Goal: Contribute content: Add original content to the website for others to see

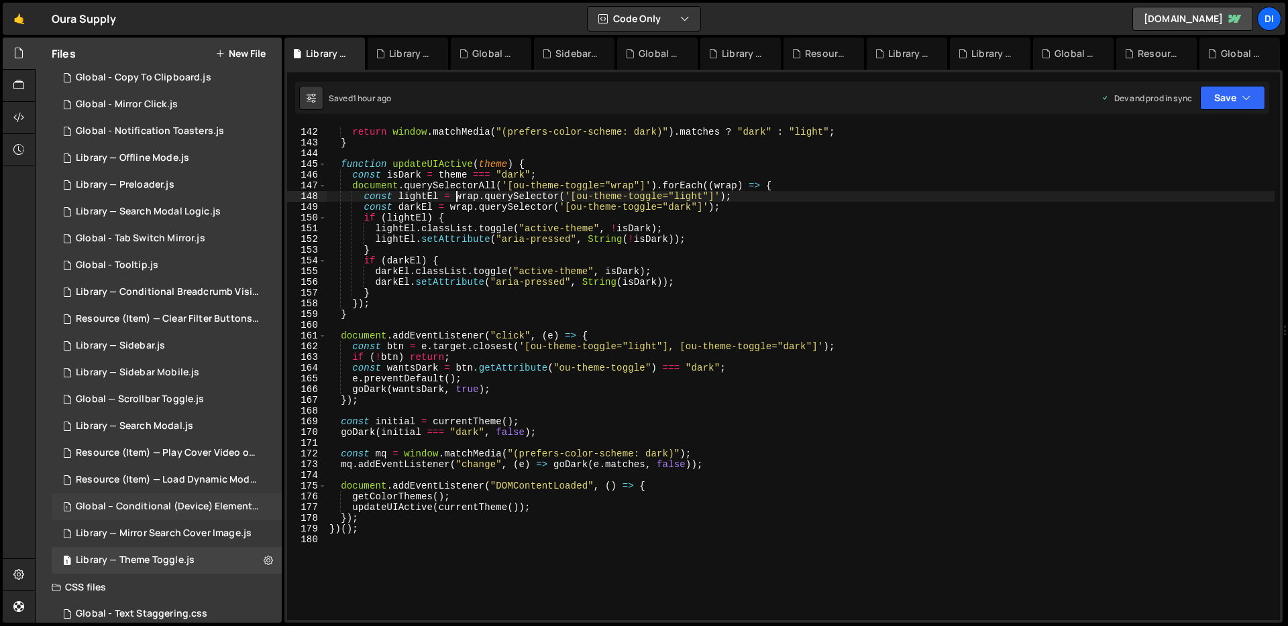
scroll to position [292, 0]
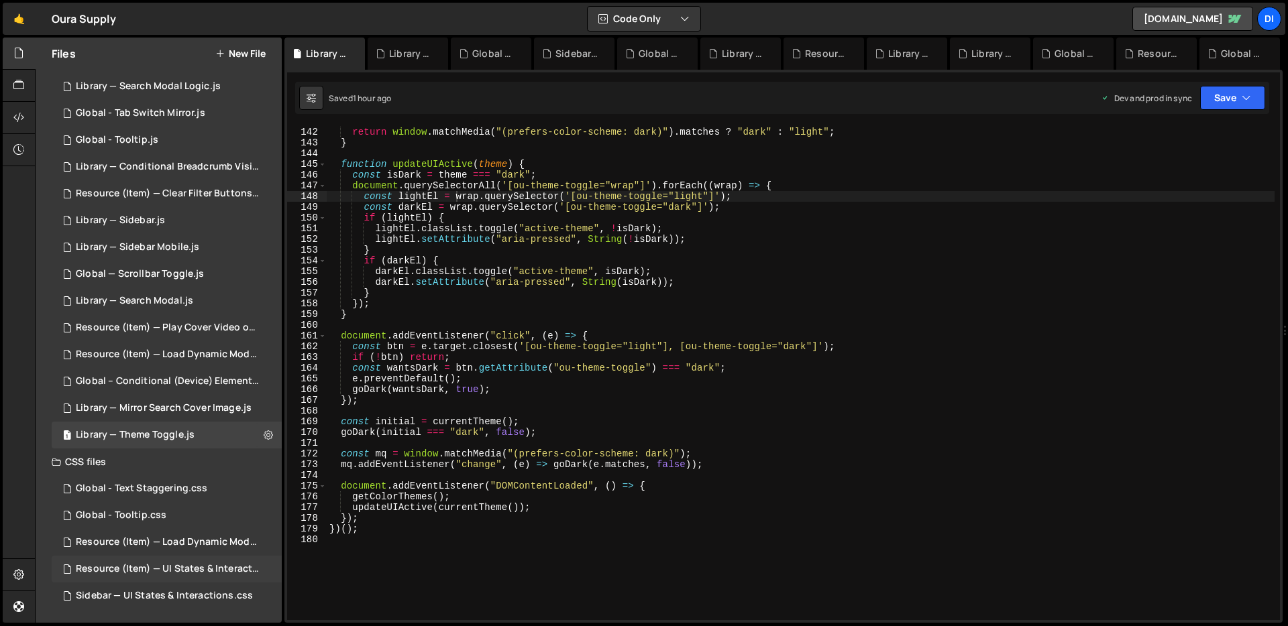
click at [173, 558] on div "Resource (Item) — UI States & Interactions.css 0" at bounding box center [169, 569] width 235 height 27
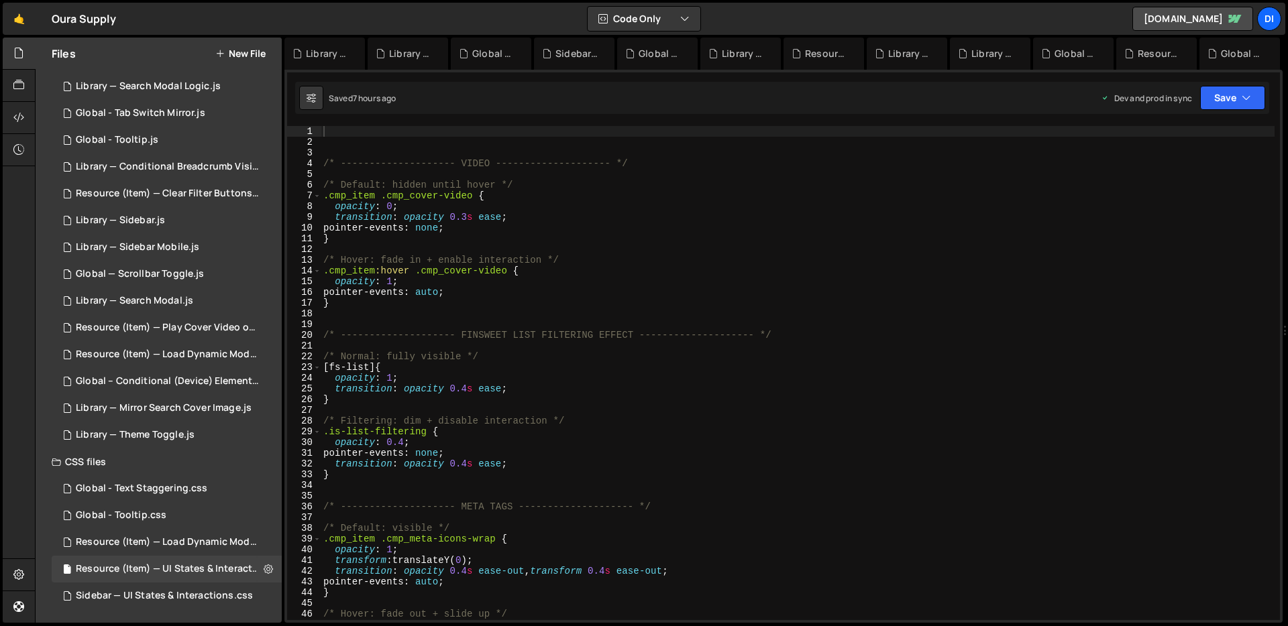
type textarea "/* Hover: fade in + enable interaction */"
click at [591, 255] on div "/* -------------------- VIDEO -------------------- */ /* Default: hidden until …" at bounding box center [798, 384] width 954 height 516
click at [414, 131] on div "/* -------------------- VIDEO -------------------- */ /* Default: hidden until …" at bounding box center [798, 384] width 954 height 516
paste textarea "}"
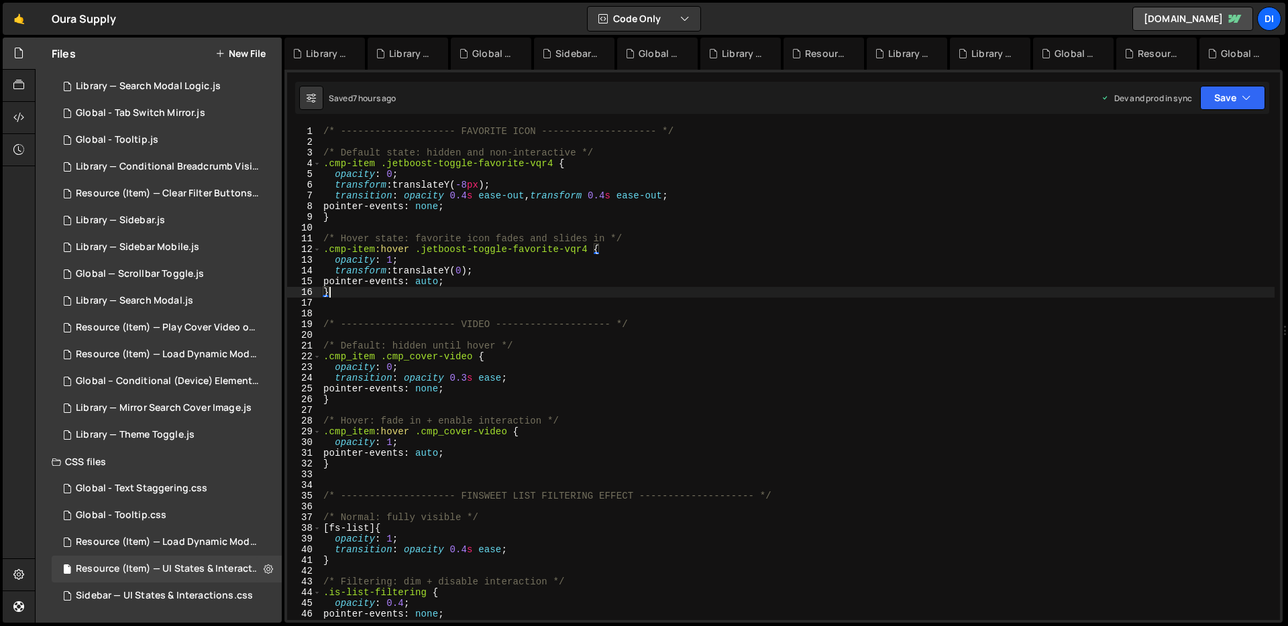
click at [480, 196] on div "/* -------------------- FAVORITE ICON -------------------- */ /* Default state:…" at bounding box center [798, 384] width 954 height 516
drag, startPoint x: 388, startPoint y: 161, endPoint x: 553, endPoint y: 163, distance: 165.0
click at [553, 163] on div "/* -------------------- FAVORITE ICON -------------------- */ /* Default state:…" at bounding box center [798, 384] width 954 height 516
type textarea ".cmp-item .jetboost-toggle-favorite-vqr4 {"
paste textarea
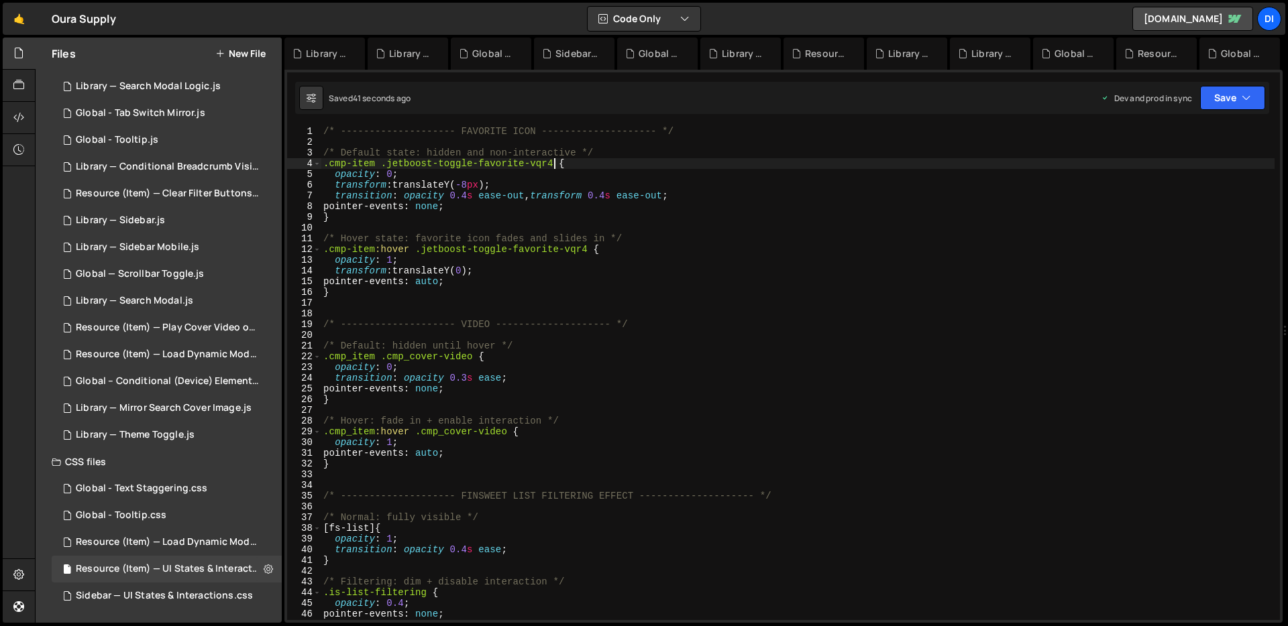
click at [595, 223] on div "/* -------------------- FAVORITE ICON -------------------- */ /* Default state:…" at bounding box center [798, 384] width 954 height 516
click at [266, 570] on icon at bounding box center [268, 569] width 9 height 13
type input "Resource (Item) — UI States & Interactions"
radio input "false"
radio input "true"
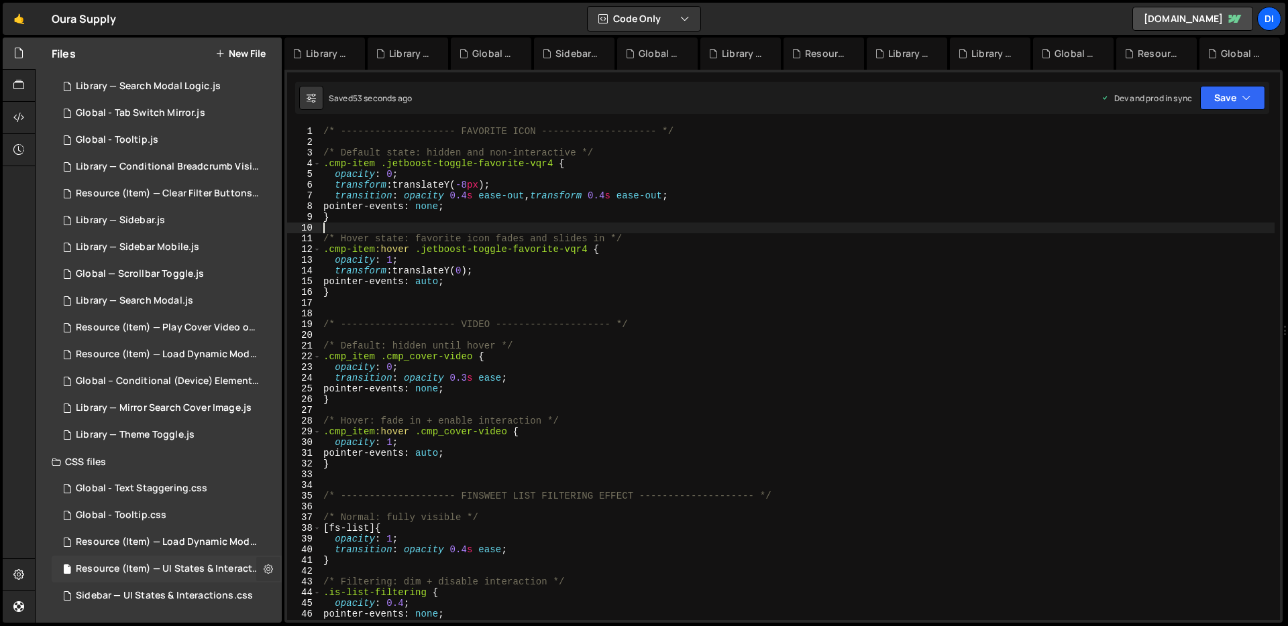
checkbox input "true"
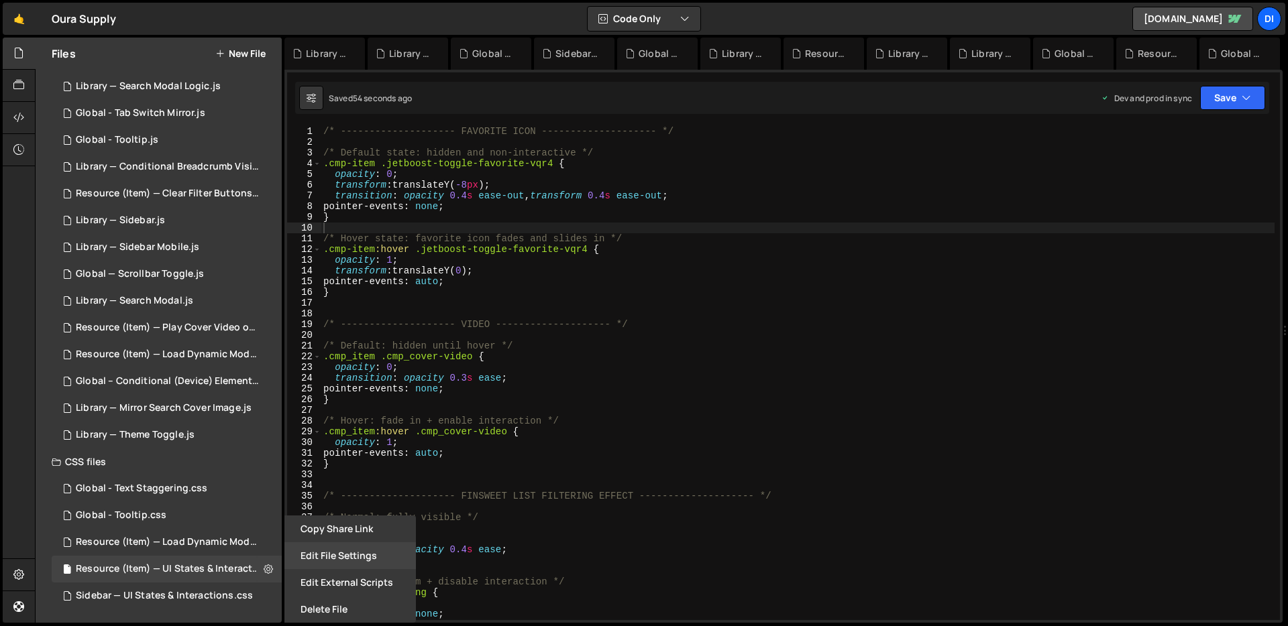
click at [335, 559] on button "Edit File Settings" at bounding box center [349, 556] width 131 height 27
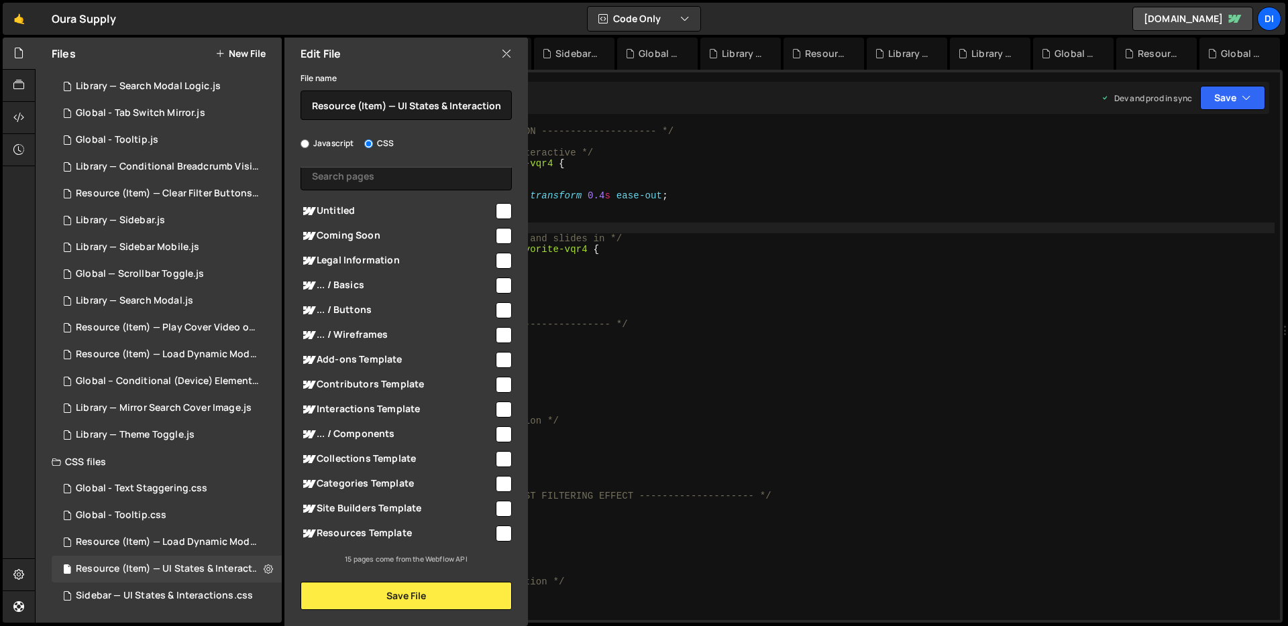
scroll to position [0, 0]
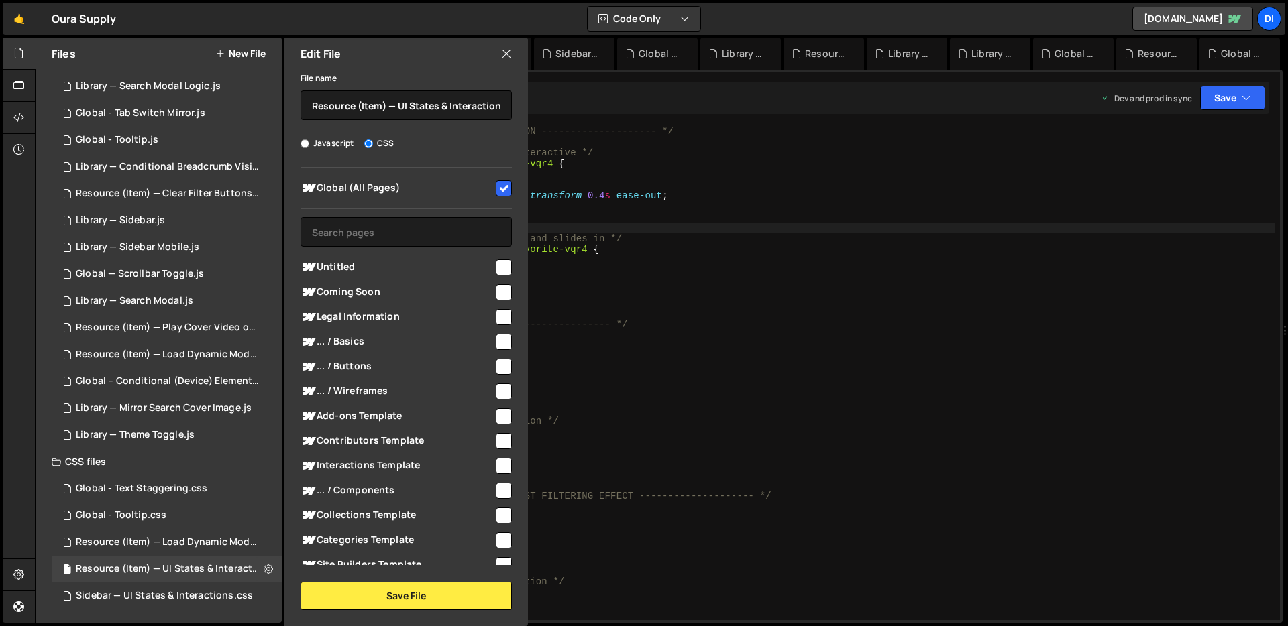
click at [499, 48] on div "Edit File" at bounding box center [405, 54] width 243 height 32
click at [498, 52] on div "Edit File" at bounding box center [405, 54] width 243 height 32
click at [502, 56] on icon at bounding box center [506, 53] width 11 height 15
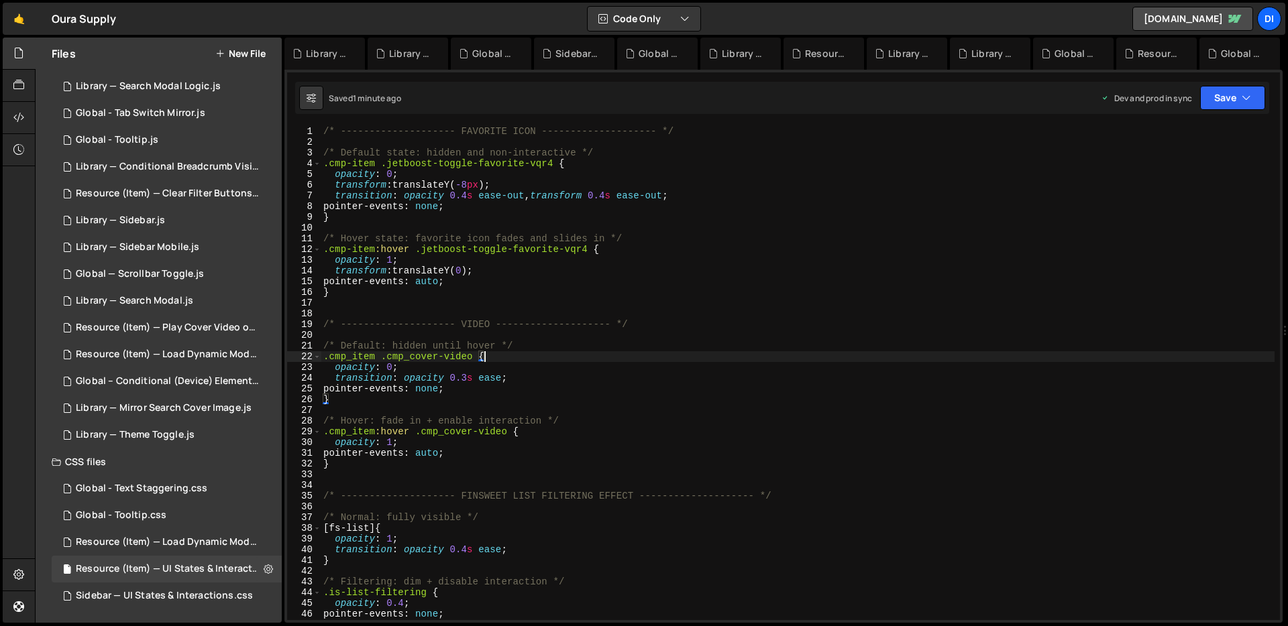
click at [660, 355] on div "/* -------------------- FAVORITE ICON -------------------- */ /* Default state:…" at bounding box center [798, 384] width 954 height 516
click at [354, 160] on div "/* -------------------- FAVORITE ICON -------------------- */ /* Default state:…" at bounding box center [798, 384] width 954 height 516
paste textarea "cmp_item"
drag, startPoint x: 370, startPoint y: 162, endPoint x: 331, endPoint y: 161, distance: 38.2
click at [331, 161] on div "/* -------------------- FAVORITE ICON -------------------- */ /* Default state:…" at bounding box center [798, 384] width 954 height 516
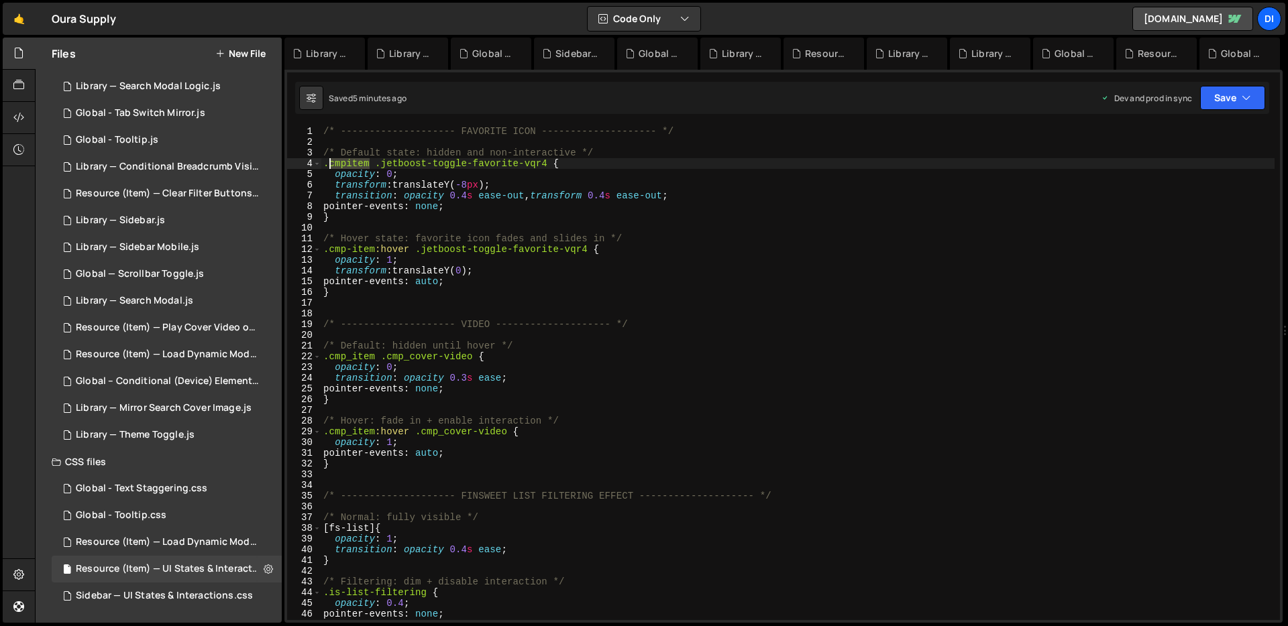
paste textarea "_"
drag, startPoint x: 374, startPoint y: 248, endPoint x: 330, endPoint y: 247, distance: 43.6
click at [330, 247] on div "/* -------------------- FAVORITE ICON -------------------- */ /* Default state:…" at bounding box center [798, 384] width 954 height 516
paste textarea "_"
click at [434, 213] on div "/* -------------------- FAVORITE ICON -------------------- */ /* Default state:…" at bounding box center [798, 384] width 954 height 516
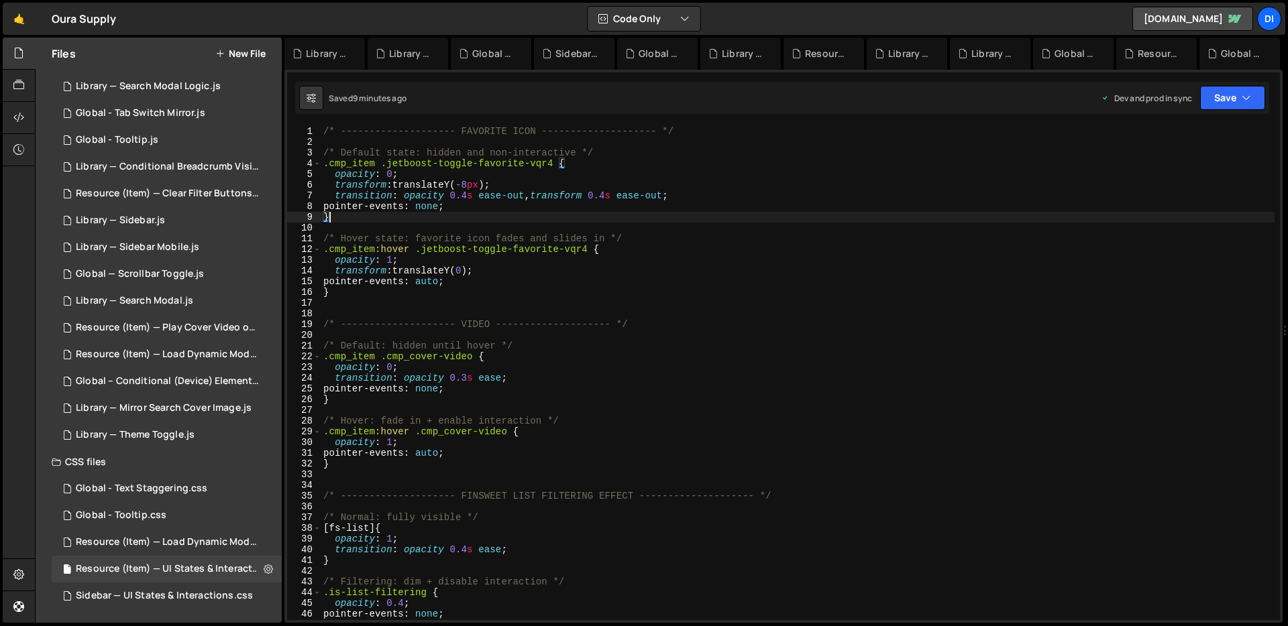
click at [718, 383] on div "/* -------------------- FAVORITE ICON -------------------- */ /* Default state:…" at bounding box center [798, 384] width 954 height 516
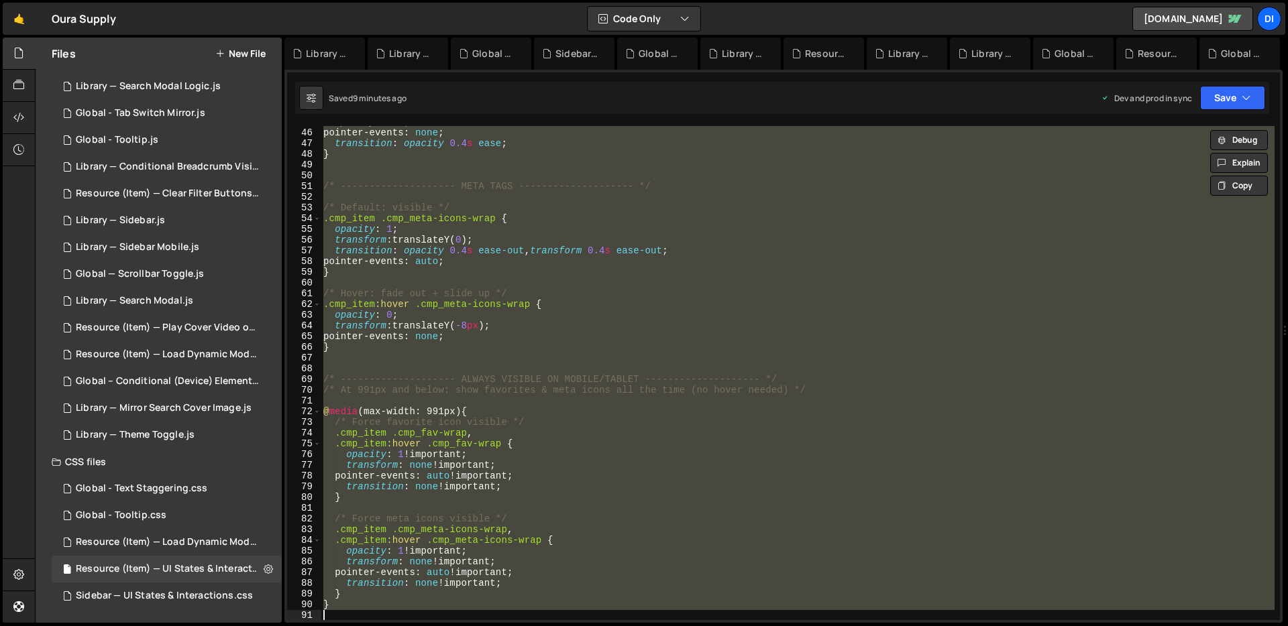
scroll to position [659, 0]
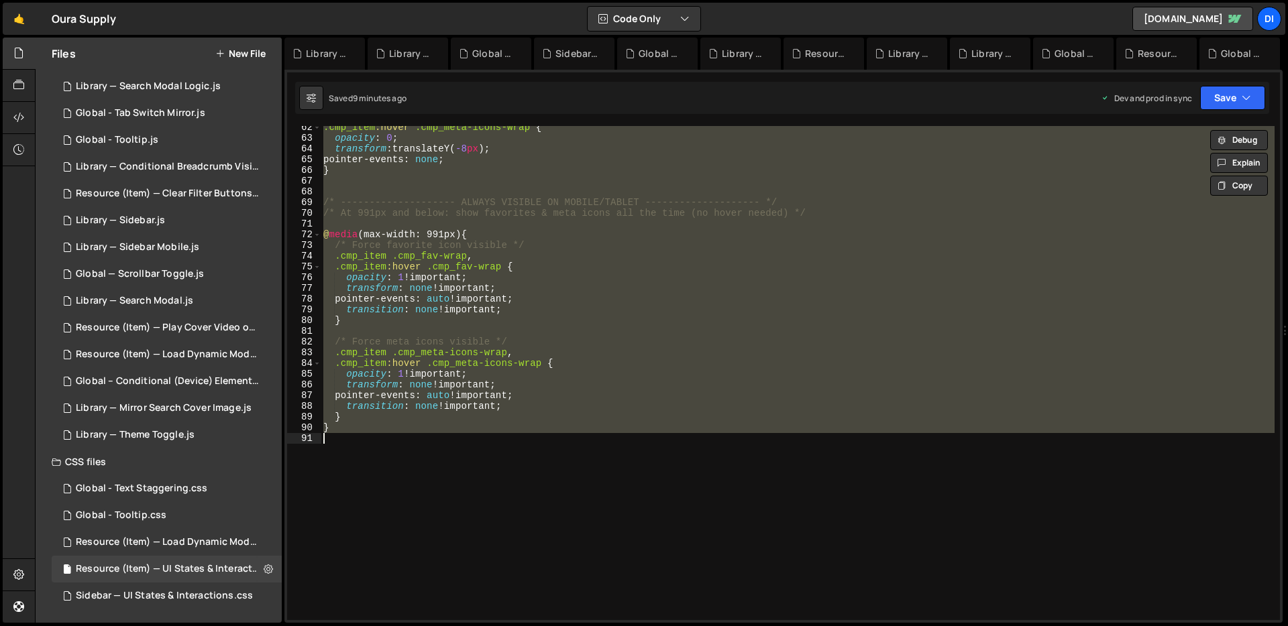
click at [494, 271] on div ".cmp_item :hover .cmp_meta-icons-wrap { opacity : 0 ; transform : translateY( -…" at bounding box center [798, 373] width 954 height 494
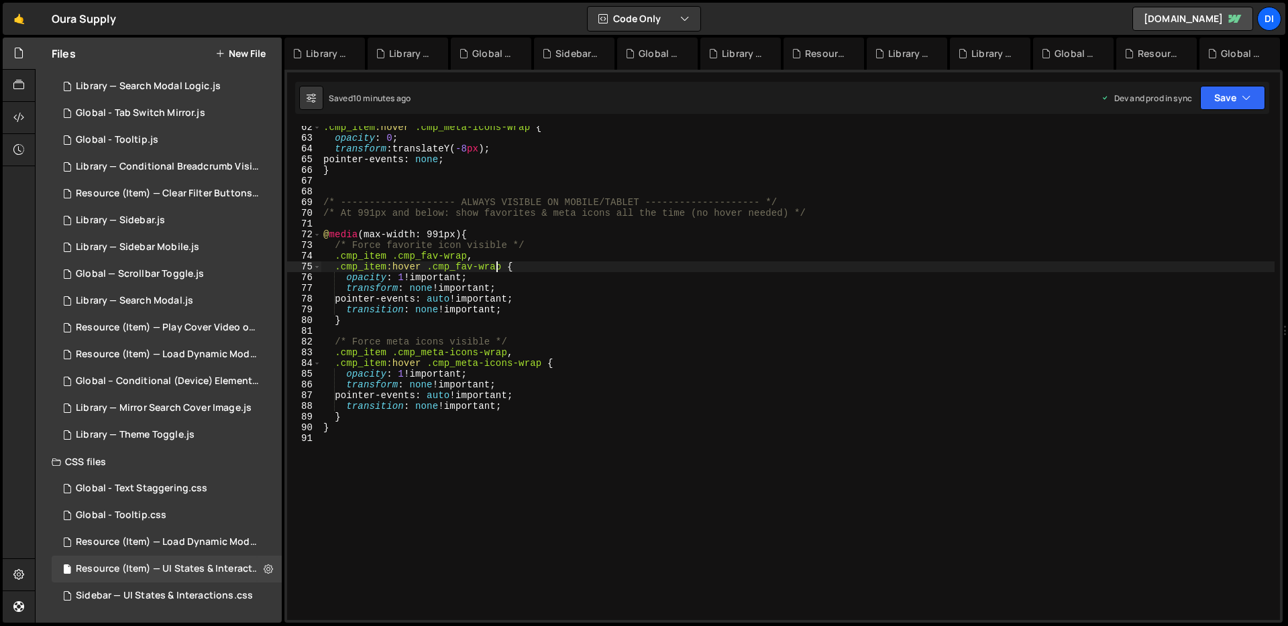
type textarea "}"
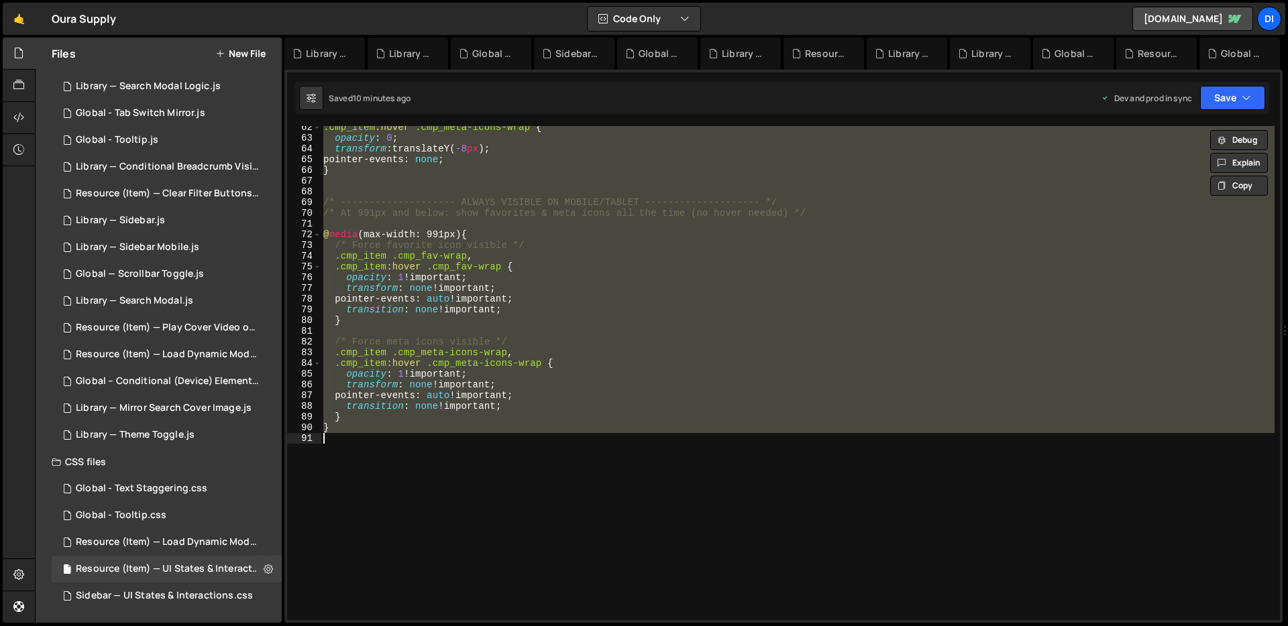
paste textarea
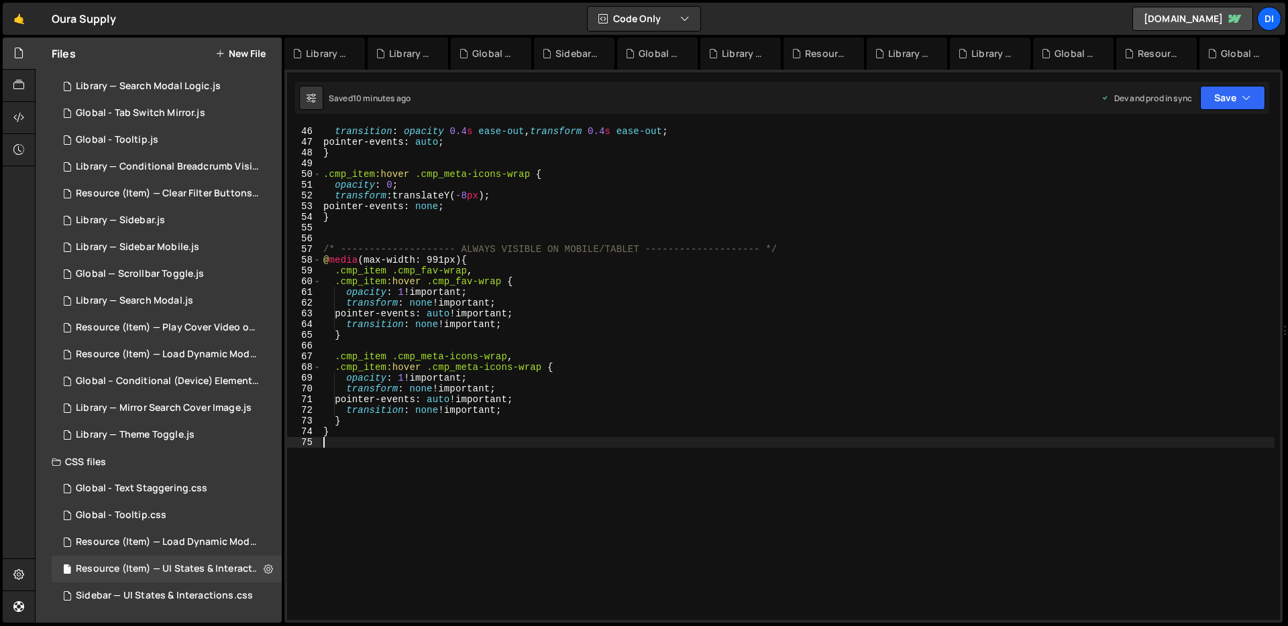
scroll to position [483, 0]
click at [526, 261] on div "transition : opacity 0.4 s ease-out , transform 0.4 s ease-out ; pointer-events…" at bounding box center [798, 384] width 954 height 516
type textarea "@media (max-width: 991px) {"
click at [359, 463] on div "transition : opacity 0.4 s ease-out , transform 0.4 s ease-out ; pointer-events…" at bounding box center [798, 384] width 954 height 516
type textarea "}"
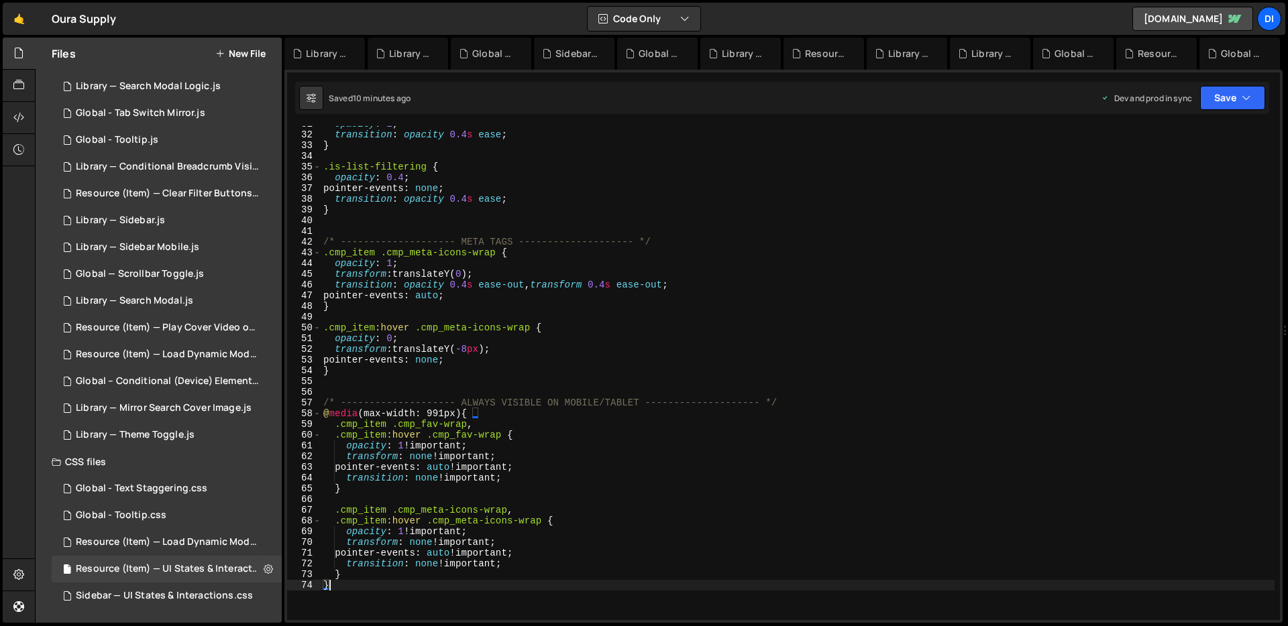
scroll to position [363, 0]
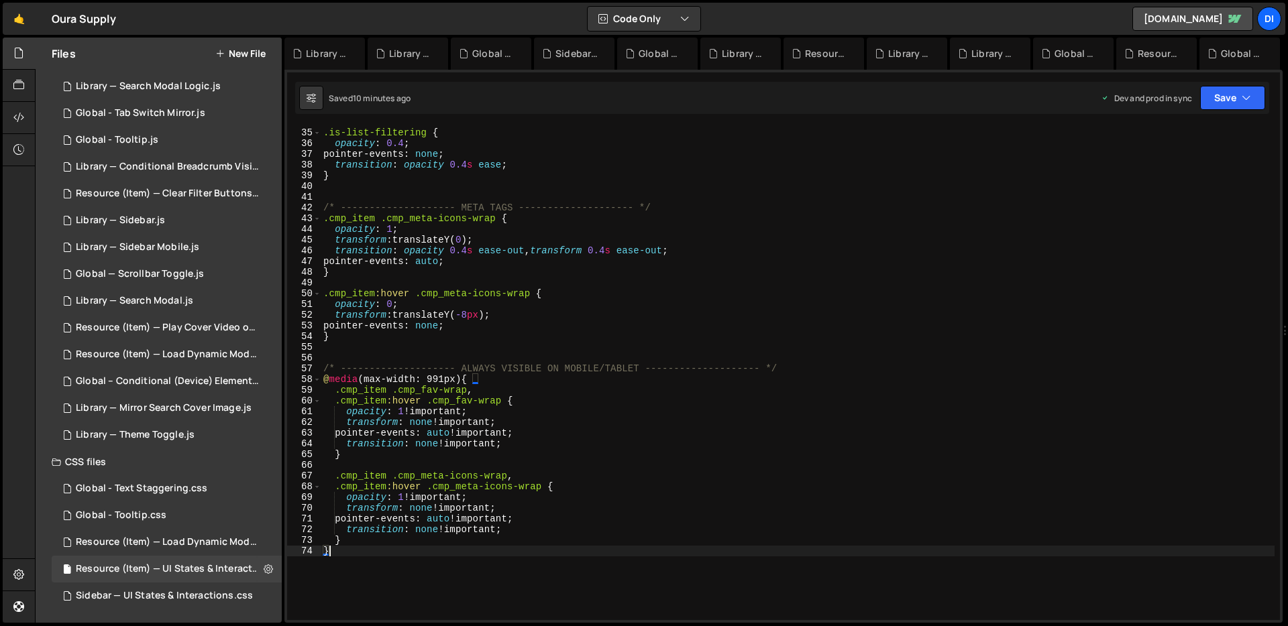
click at [569, 282] on div ".is-list-filtering { opacity : 0.4 ; pointer-events : none ; transition : opaci…" at bounding box center [798, 375] width 954 height 516
type textarea "} }"
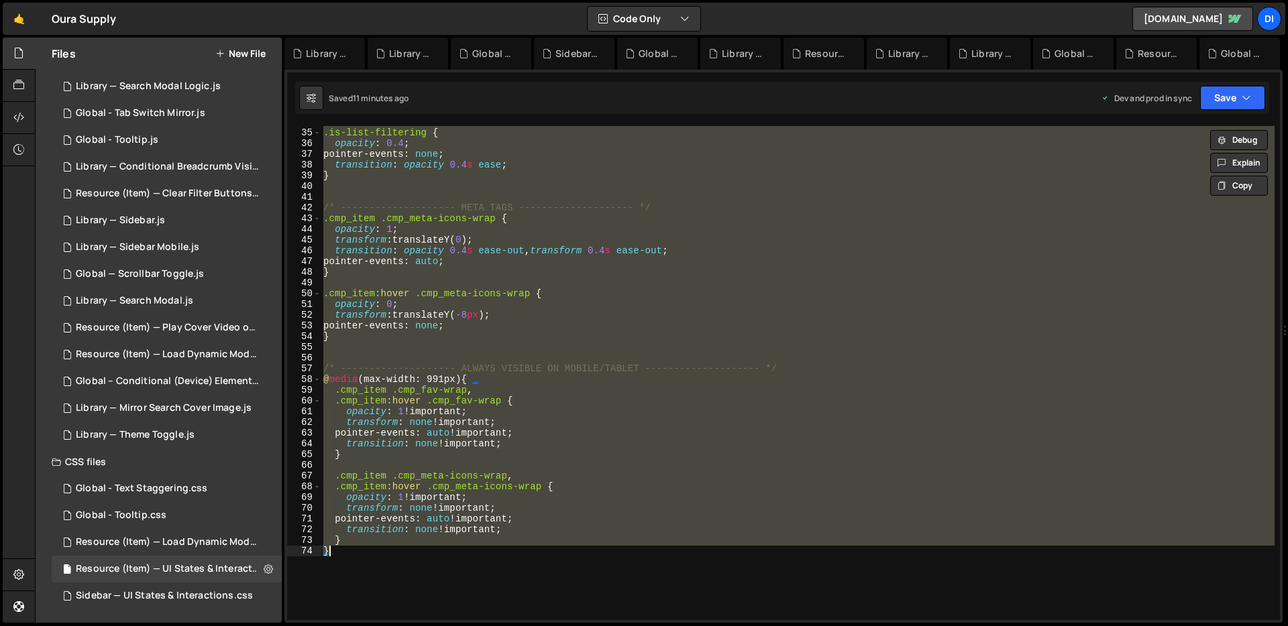
paste textarea
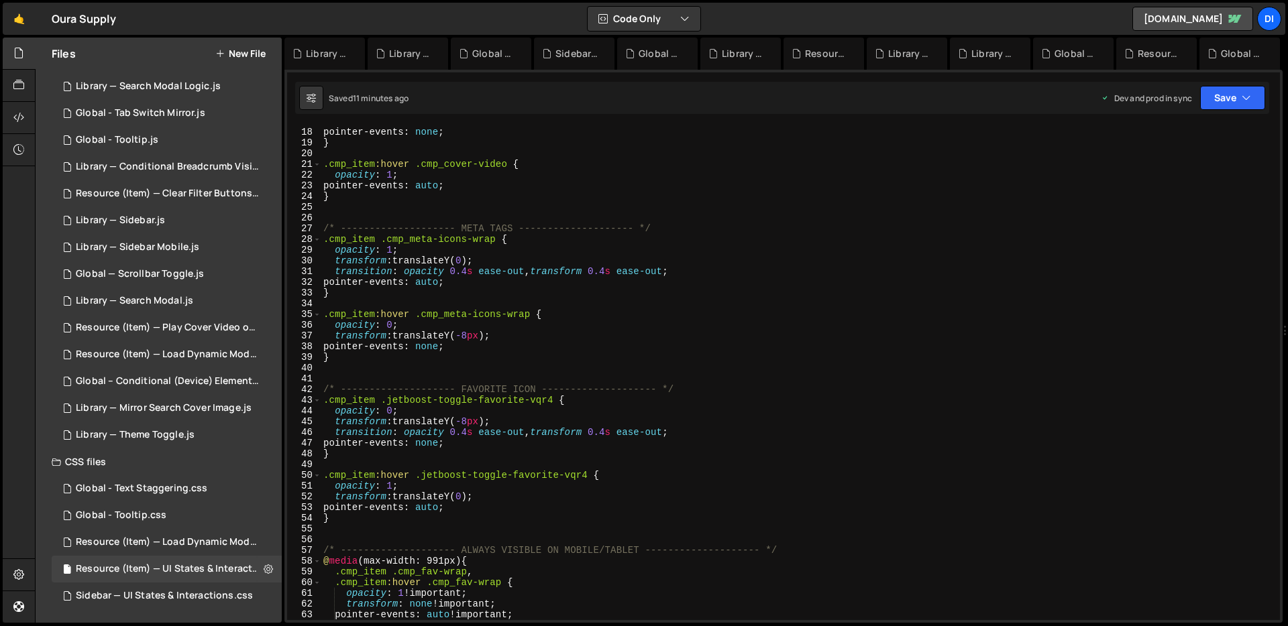
scroll to position [0, 0]
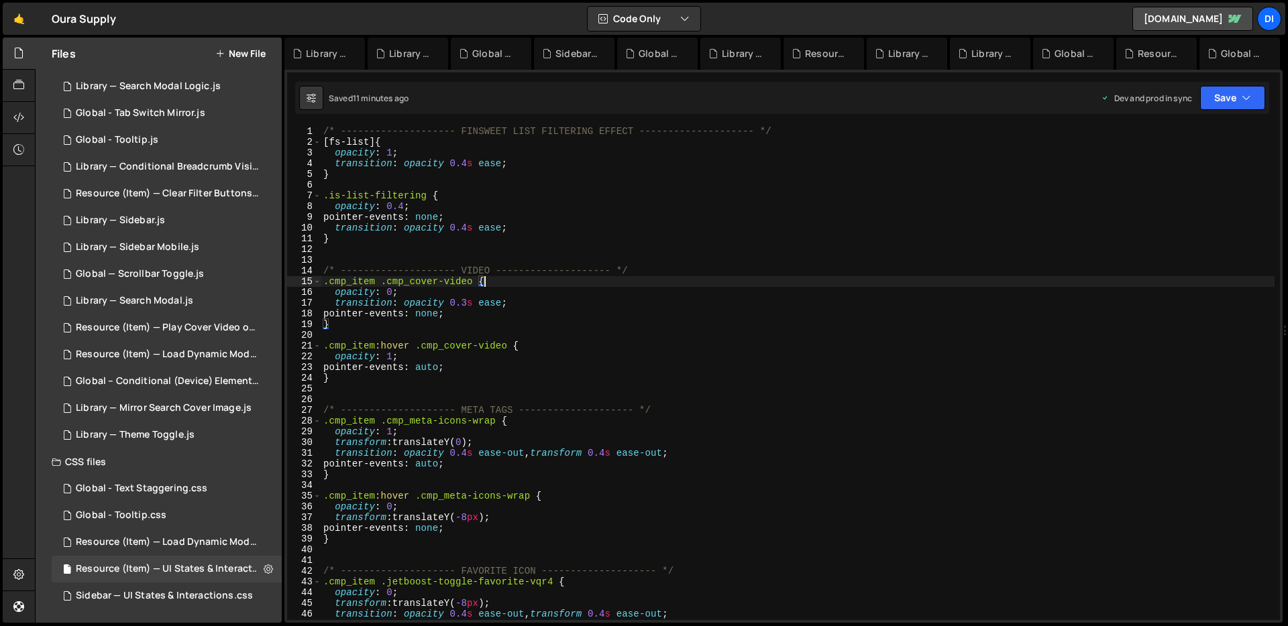
click at [553, 280] on div "/* -------------------- FINSWEET LIST FILTERING EFFECT -------------------- */ …" at bounding box center [798, 384] width 954 height 516
click at [579, 266] on div "/* -------------------- FINSWEET LIST FILTERING EFFECT -------------------- */ …" at bounding box center [798, 384] width 954 height 516
click at [459, 346] on div "/* -------------------- FINSWEET LIST FILTERING EFFECT -------------------- */ …" at bounding box center [798, 384] width 954 height 516
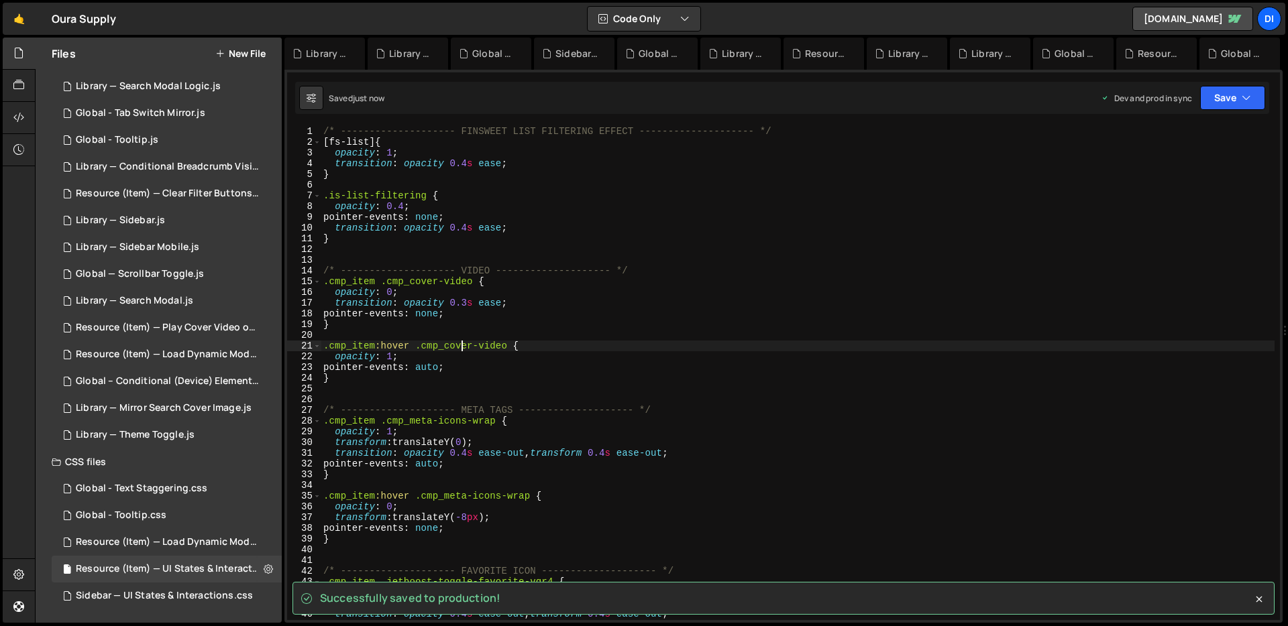
click at [461, 268] on div "/* -------------------- FINSWEET LIST FILTERING EFFECT -------------------- */ …" at bounding box center [798, 384] width 954 height 516
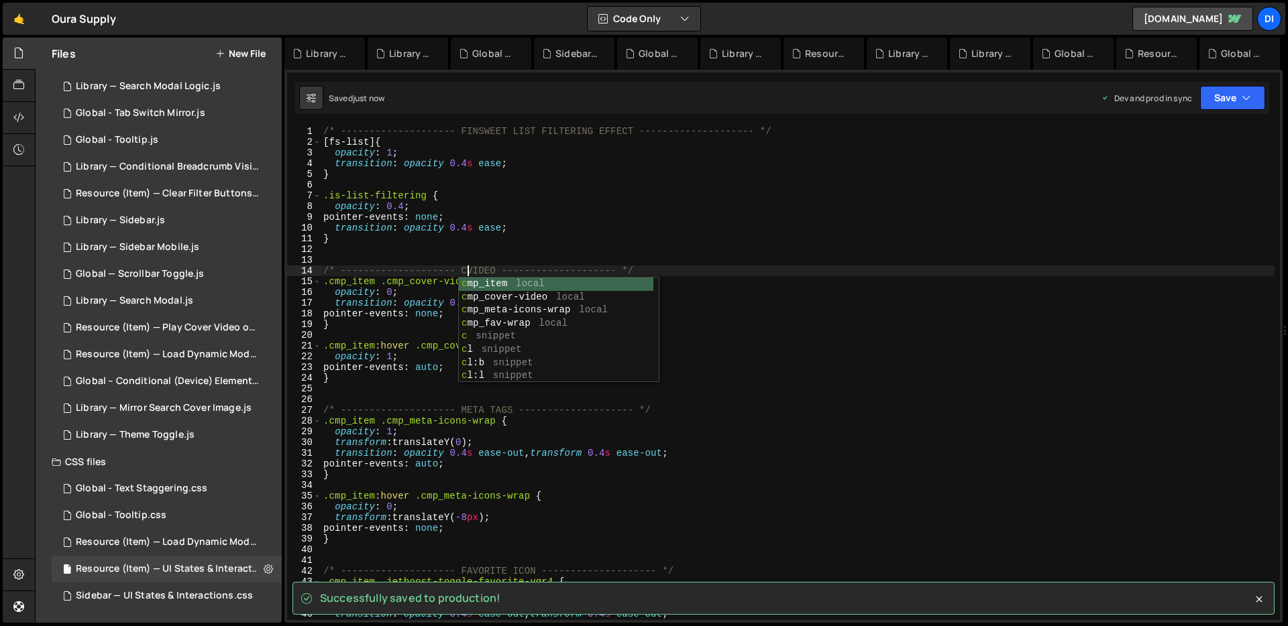
scroll to position [0, 10]
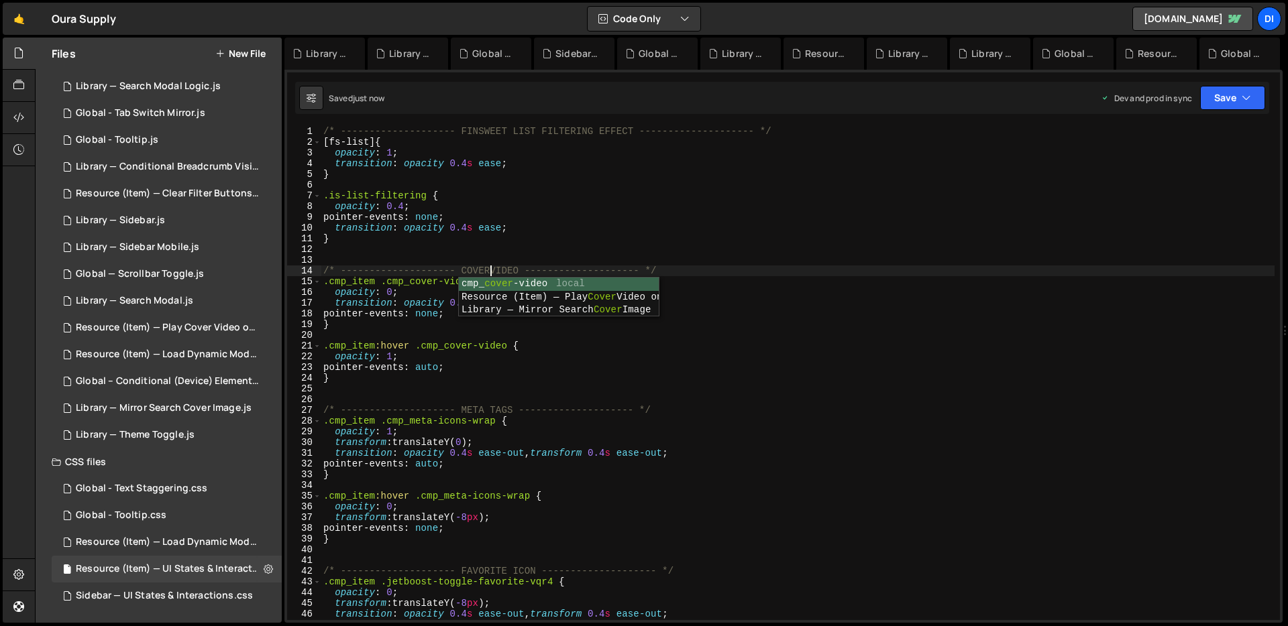
type textarea "/* -------------------- COVER VIDEO -------------------- */"
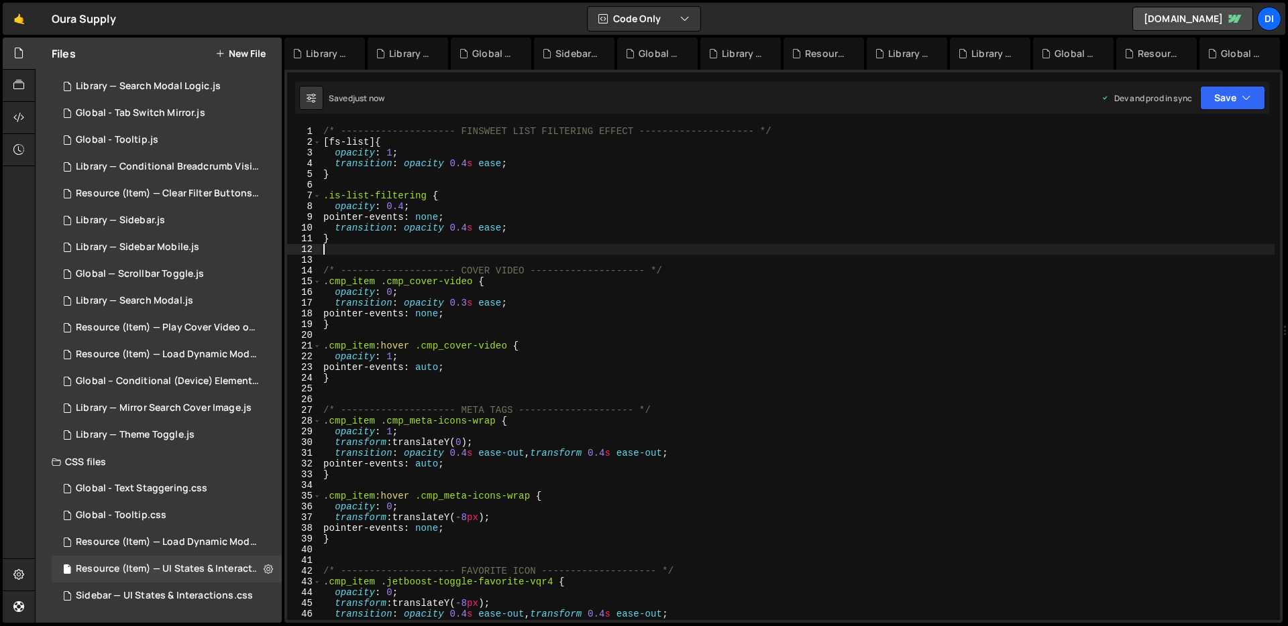
click at [477, 249] on div "/* -------------------- FINSWEET LIST FILTERING EFFECT -------------------- */ …" at bounding box center [798, 384] width 954 height 516
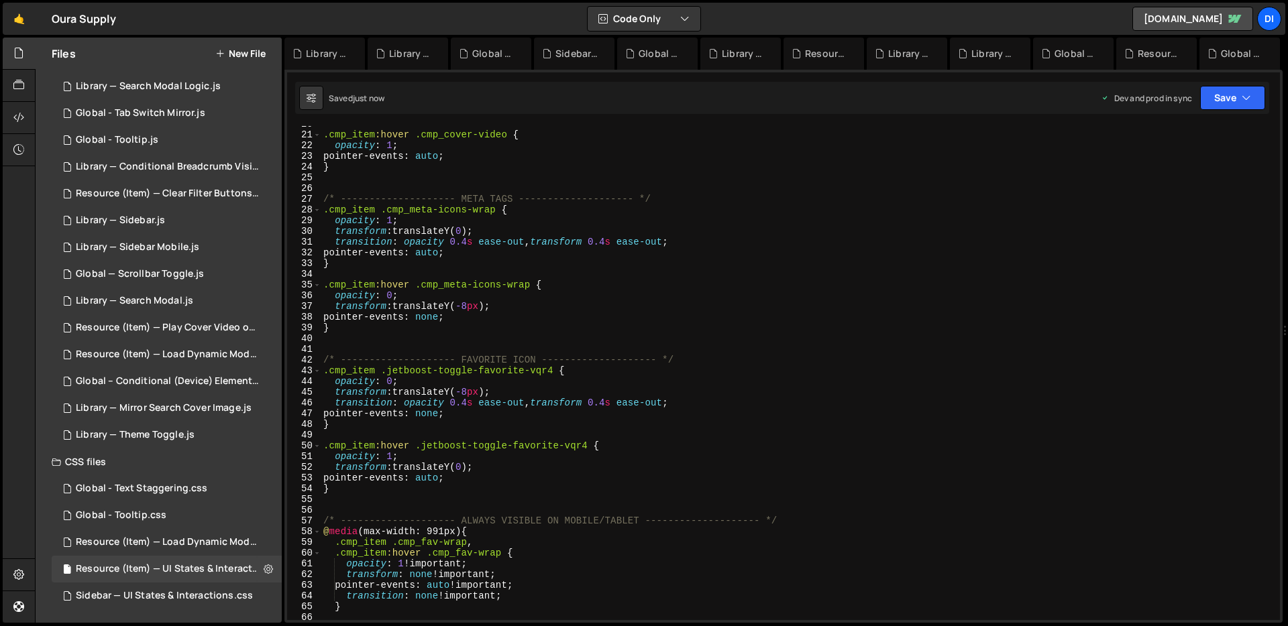
scroll to position [191, 0]
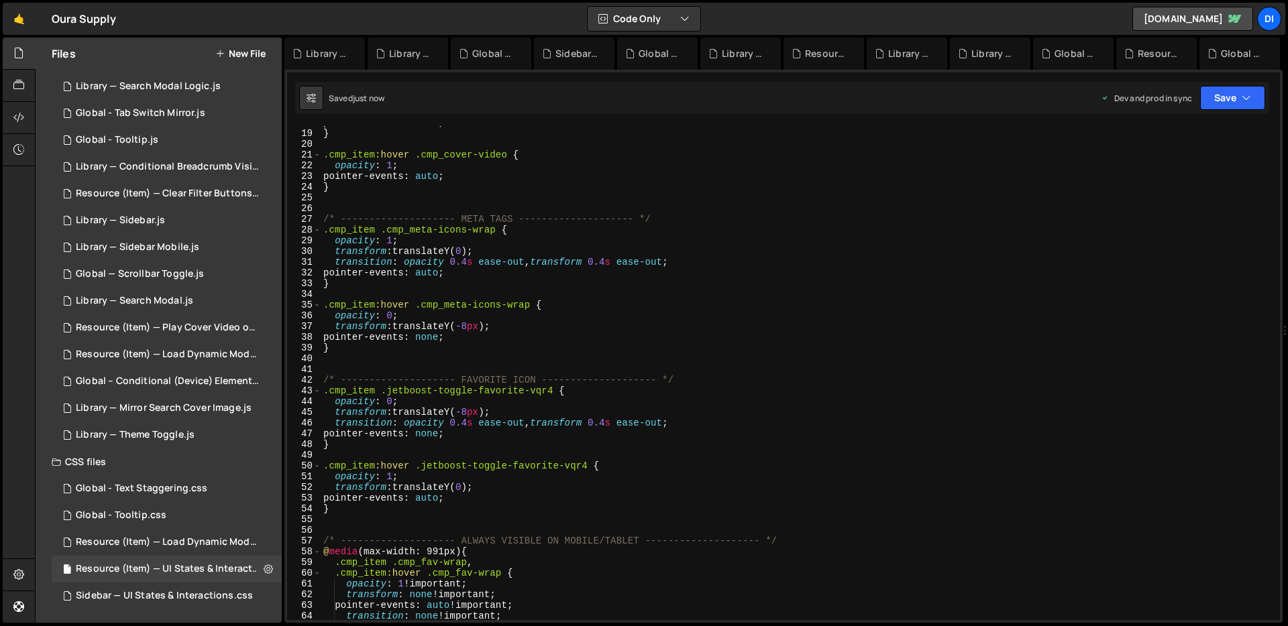
click at [525, 376] on div "pointer-events : none ; } .cmp_item :hover .cmp_cover-video { opacity : 1 ; poi…" at bounding box center [798, 375] width 954 height 516
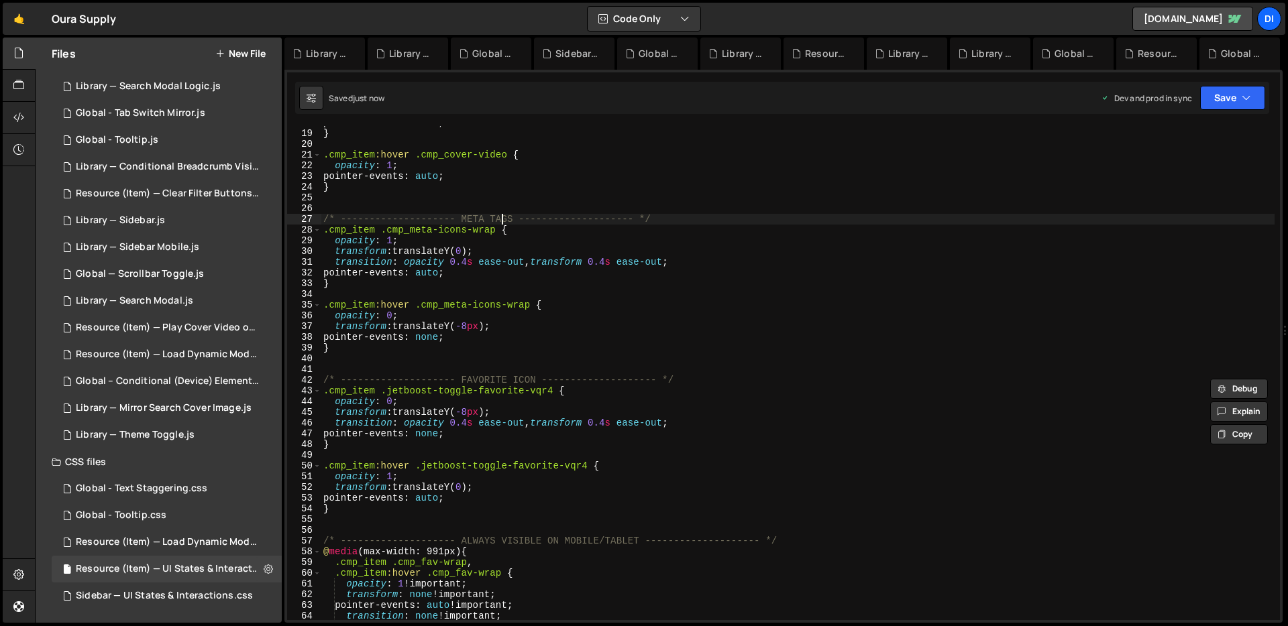
click at [504, 217] on div "pointer-events : none ; } .cmp_item :hover .cmp_cover-video { opacity : 1 ; poi…" at bounding box center [798, 375] width 954 height 516
click at [518, 217] on div "pointer-events : none ; } .cmp_item :hover .cmp_cover-video { opacity : 1 ; poi…" at bounding box center [798, 375] width 954 height 516
paste textarea "ICON"
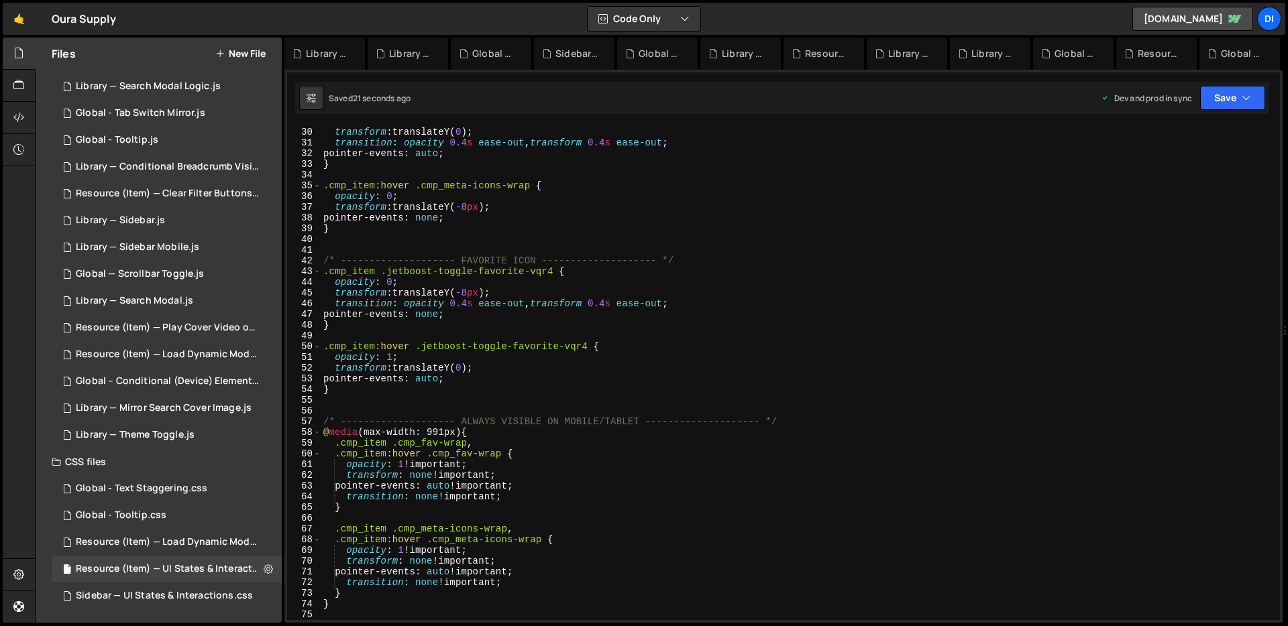
scroll to position [0, 0]
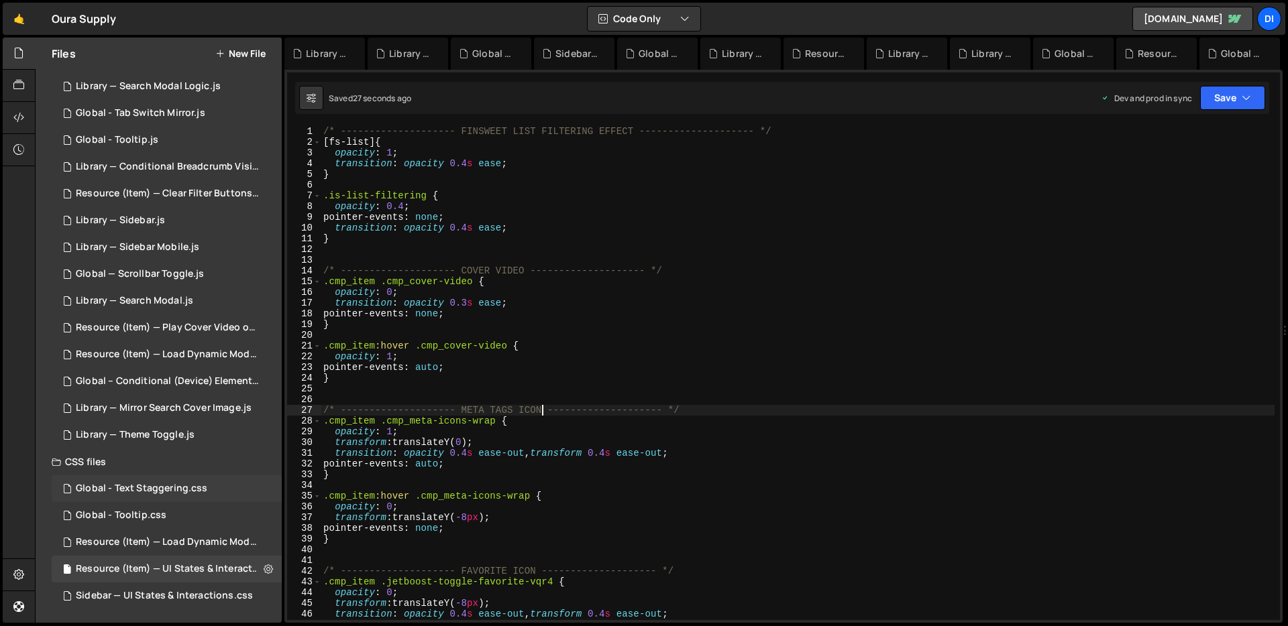
type textarea "/* -------------------- META TAGS ICON -------------------- */"
click at [185, 493] on div "Global - Text Staggering.css" at bounding box center [141, 489] width 131 height 12
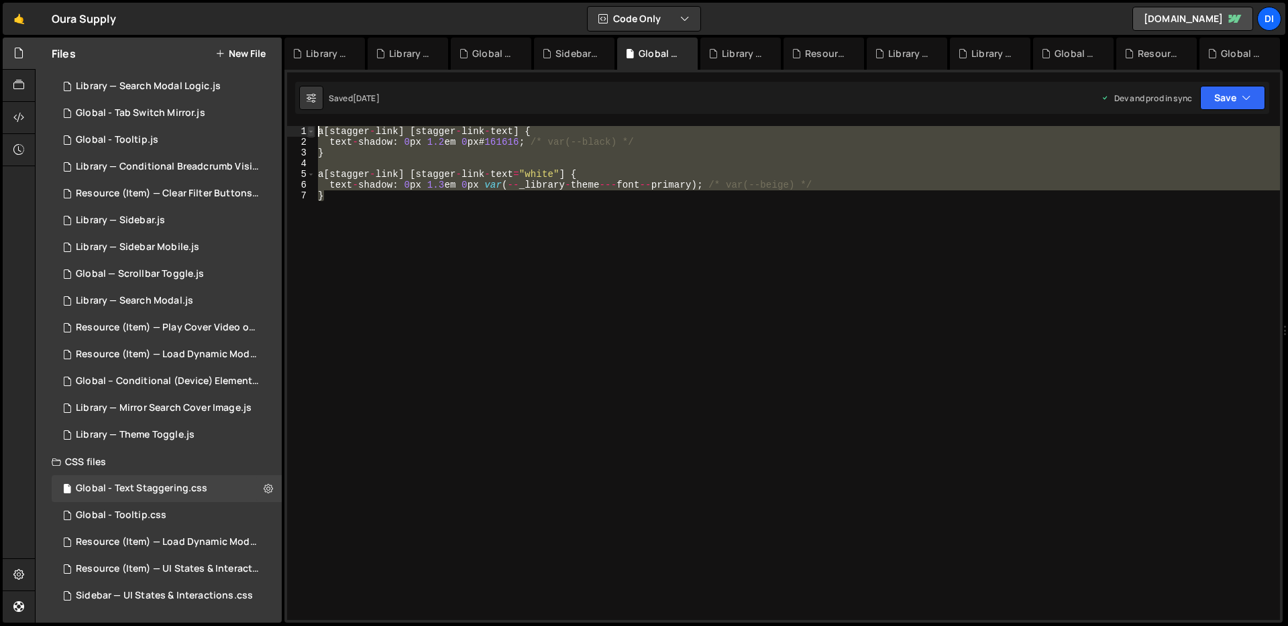
drag, startPoint x: 383, startPoint y: 204, endPoint x: 314, endPoint y: 127, distance: 103.0
click at [314, 127] on div "} 1 2 3 4 5 6 7 a [ stagger - link ] [ stagger - link - text ] { text - shadow …" at bounding box center [783, 373] width 993 height 494
type textarea "a[stagger-link] [stagger-link-text] { text-shadow: 0px 1.2em 0px #161616; /* va…"
click at [264, 484] on icon at bounding box center [268, 488] width 9 height 13
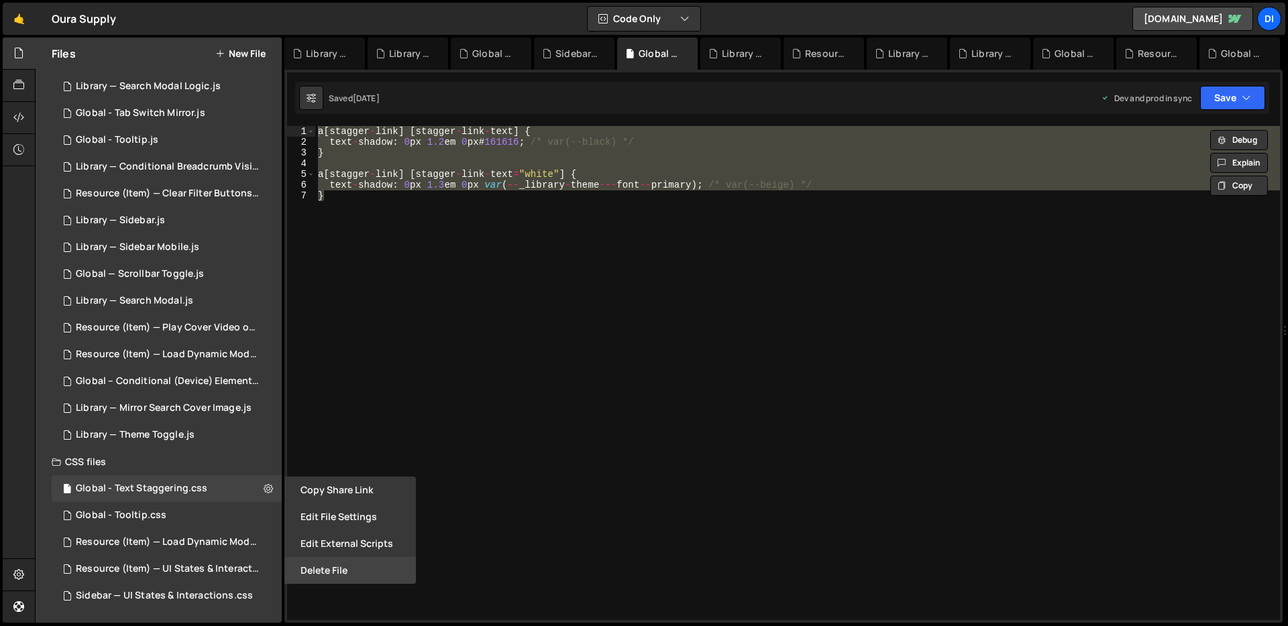
click at [329, 565] on button "Delete File" at bounding box center [349, 570] width 131 height 27
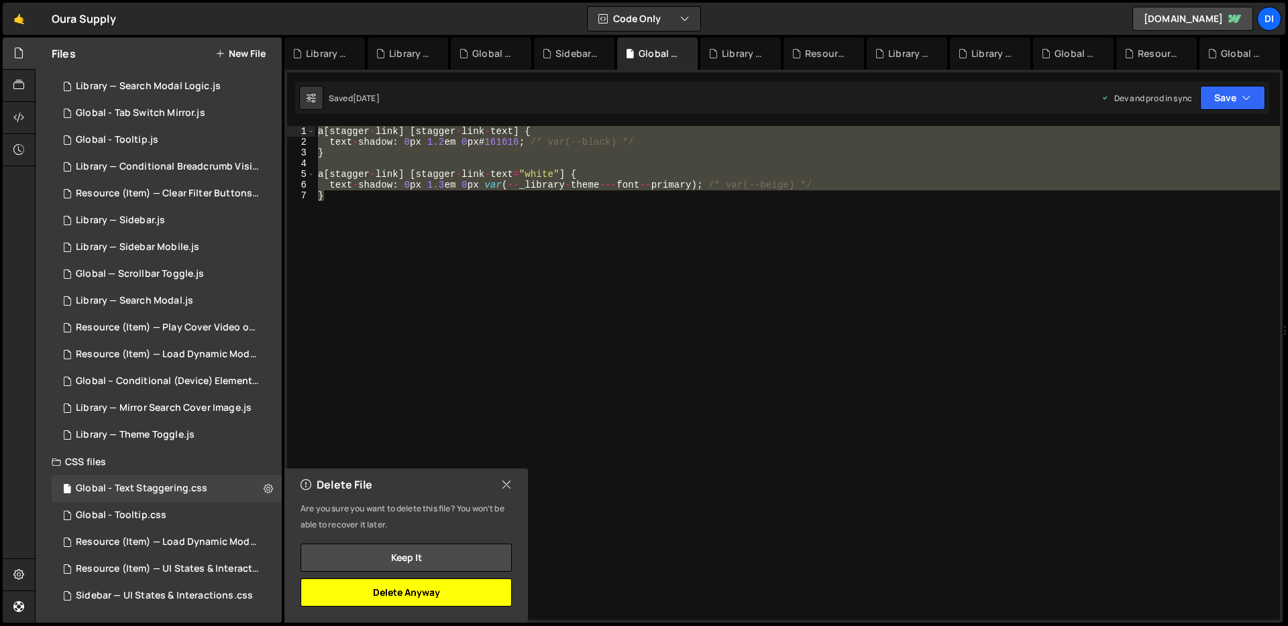
click at [417, 591] on button "Delete Anyway" at bounding box center [405, 593] width 211 height 28
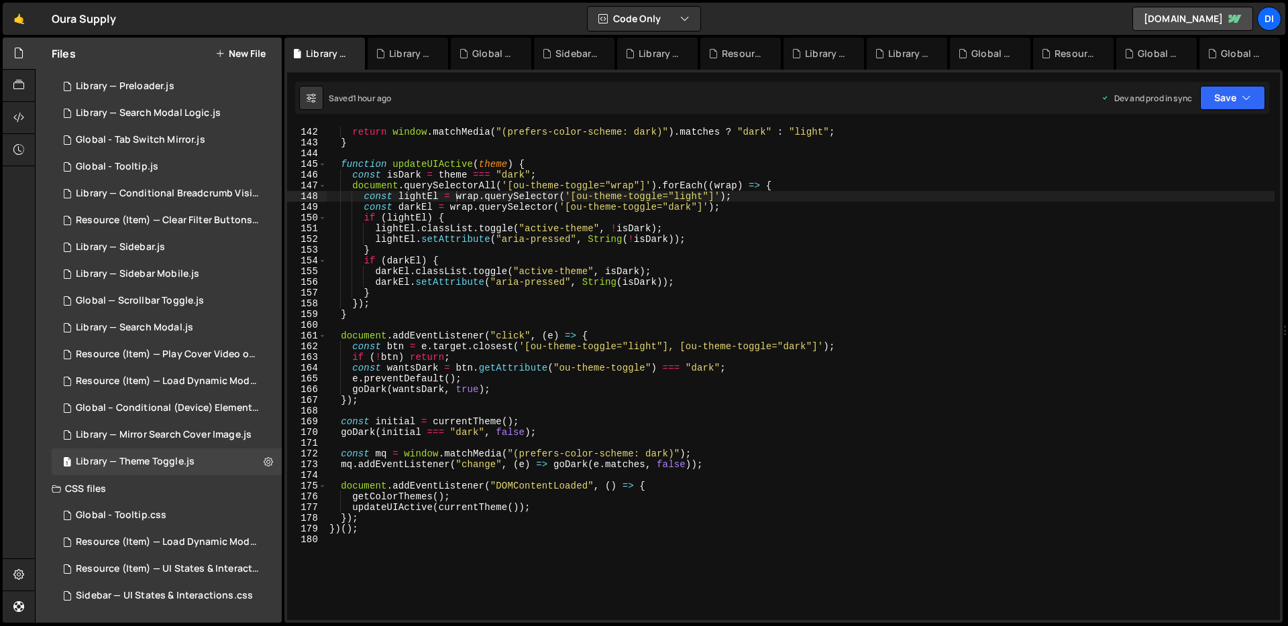
scroll to position [265, 0]
type textarea "const mq = window.matchMedia("(prefers-color-scheme: dark)");"
click at [470, 459] on div "if ( stored === "false" ) return "light" ; return window . matchMedia ( "(prefe…" at bounding box center [801, 374] width 948 height 516
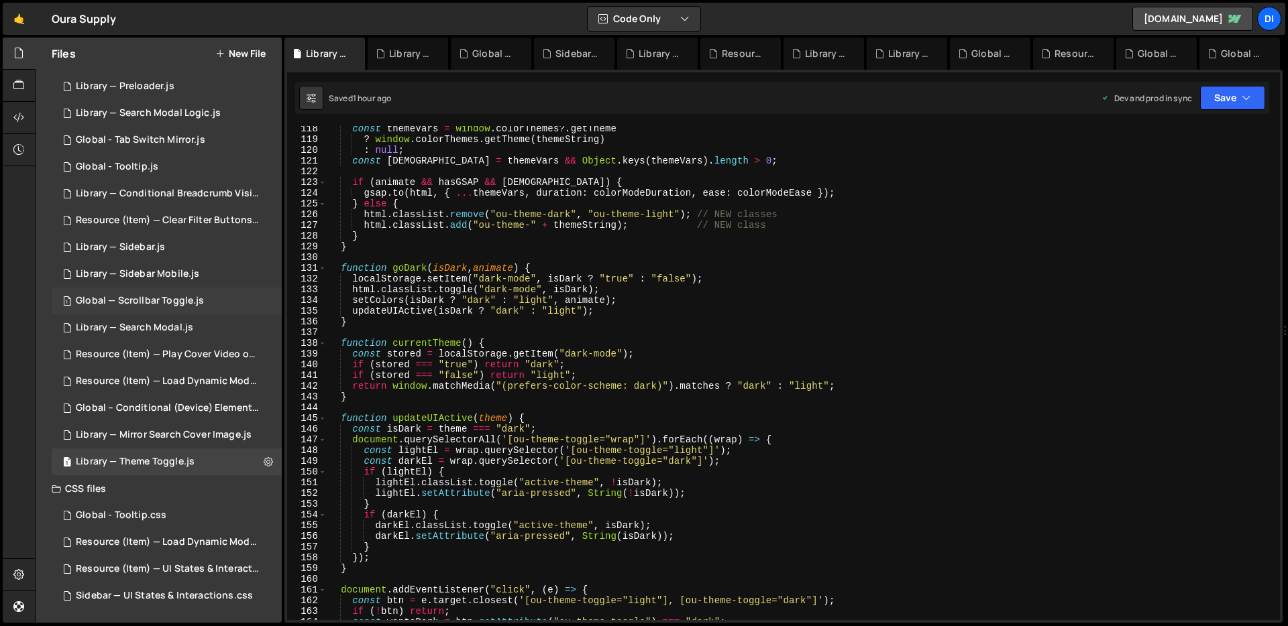
scroll to position [0, 0]
